Goal: Transaction & Acquisition: Book appointment/travel/reservation

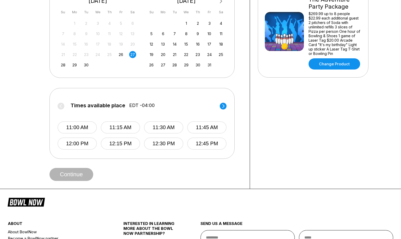
scroll to position [145, 0]
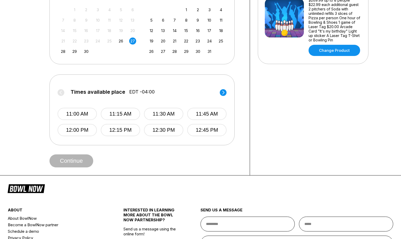
click at [223, 91] on icon at bounding box center [223, 93] width 2 height 4
click at [59, 95] on circle at bounding box center [61, 92] width 7 height 7
click at [122, 129] on button "12:15 PM" at bounding box center [120, 130] width 39 height 12
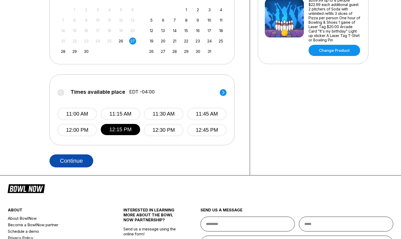
click at [81, 158] on button "Continue" at bounding box center [71, 160] width 44 height 13
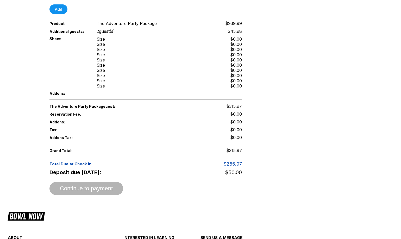
scroll to position [300, 0]
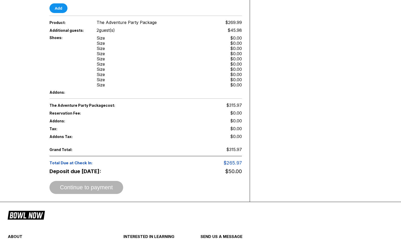
click at [104, 181] on div "Continue to payment" at bounding box center [145, 187] width 192 height 13
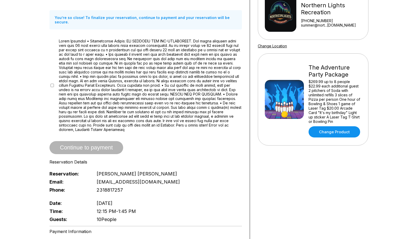
scroll to position [0, 0]
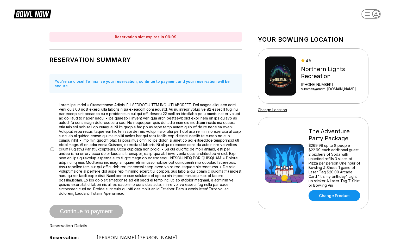
click at [95, 205] on div "Continue to payment" at bounding box center [145, 211] width 192 height 13
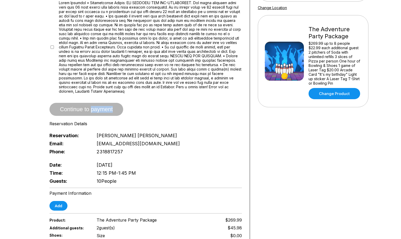
scroll to position [103, 0]
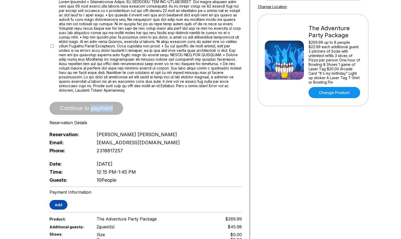
click at [61, 201] on button "Add" at bounding box center [58, 205] width 18 height 10
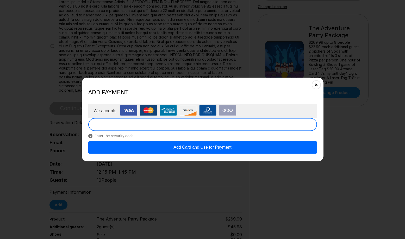
click at [222, 150] on button "Add Card and Use for Payment" at bounding box center [202, 147] width 228 height 12
click at [220, 145] on button "Add Card and Use for Payment" at bounding box center [202, 147] width 228 height 12
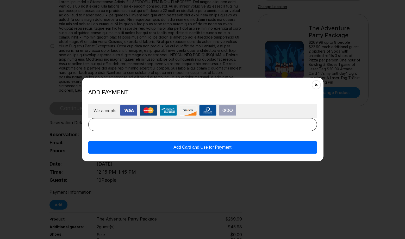
click at [226, 151] on button "Add Card and Use for Payment" at bounding box center [202, 147] width 228 height 12
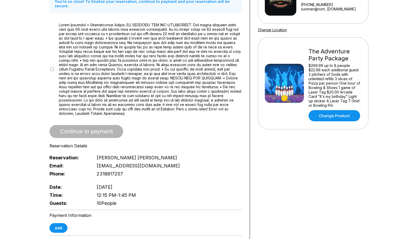
scroll to position [173, 0]
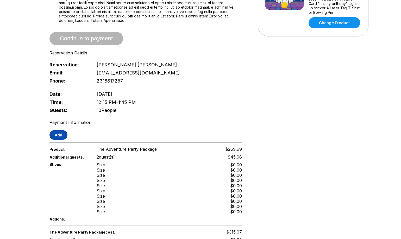
click at [56, 134] on button "Add" at bounding box center [58, 135] width 18 height 10
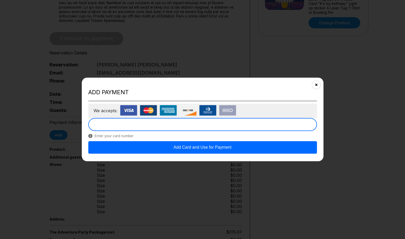
click at [230, 143] on button "Add Card and Use for Payment" at bounding box center [202, 147] width 228 height 12
click at [254, 149] on button "Add Card and Use for Payment" at bounding box center [202, 147] width 228 height 12
click at [315, 87] on button "Close" at bounding box center [315, 84] width 13 height 13
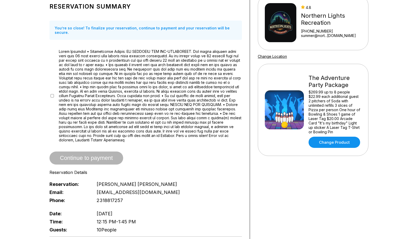
scroll to position [47, 0]
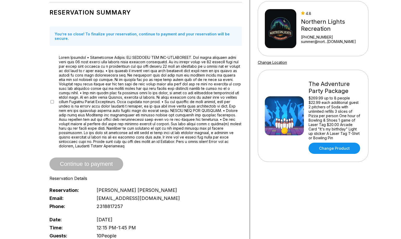
click at [73, 95] on span at bounding box center [150, 101] width 183 height 93
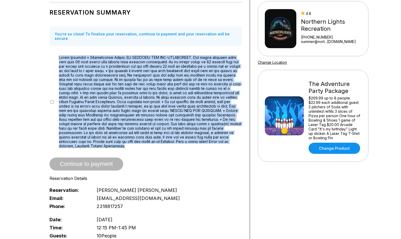
drag, startPoint x: 59, startPoint y: 53, endPoint x: 129, endPoint y: 146, distance: 116.8
click at [129, 146] on div "Reservation Summary You’re so close! To finalize your reservation, continue to …" at bounding box center [145, 122] width 192 height 235
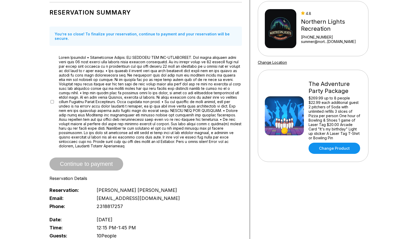
click at [94, 162] on span "Continue to payment" at bounding box center [86, 164] width 74 height 5
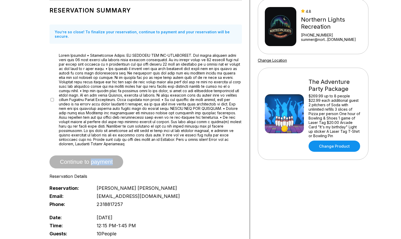
scroll to position [125, 0]
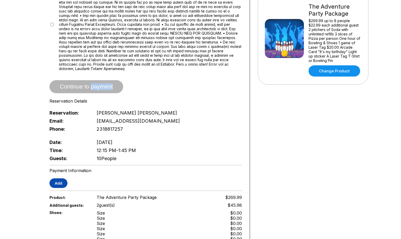
click at [53, 179] on button "Add" at bounding box center [58, 183] width 18 height 10
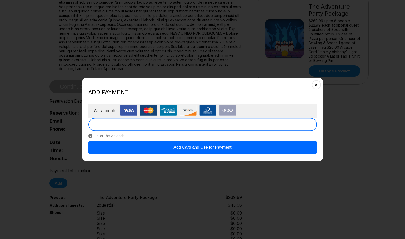
click at [258, 143] on button "Add Card and Use for Payment" at bounding box center [202, 147] width 228 height 12
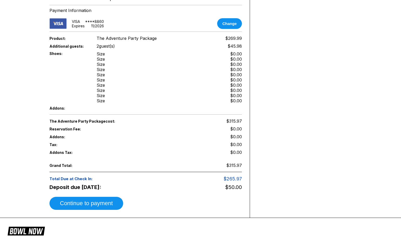
scroll to position [287, 0]
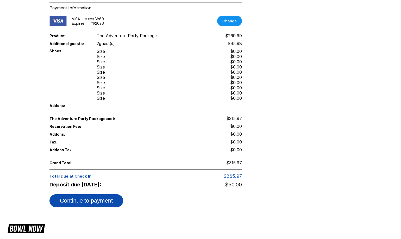
click at [109, 199] on button "Continue to payment" at bounding box center [86, 200] width 74 height 13
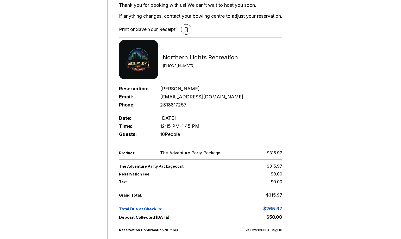
scroll to position [54, 0]
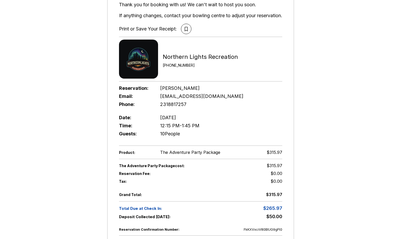
drag, startPoint x: 286, startPoint y: 230, endPoint x: 303, endPoint y: 119, distance: 111.7
click at [303, 119] on div "Reservation Confirmation Number: FkKXVxciV80BIUG9gFt0 Thank you for booking wit…" at bounding box center [200, 115] width 401 height 290
click at [345, 114] on div "Reservation Confirmation Number: FkKXVxciV80BIUG9gFt0 Thank you for booking wit…" at bounding box center [200, 115] width 401 height 290
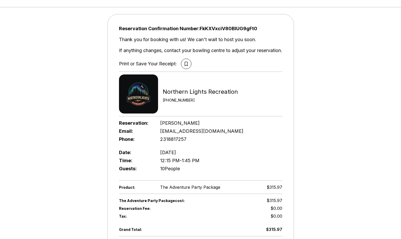
scroll to position [0, 0]
